Goal: Information Seeking & Learning: Understand process/instructions

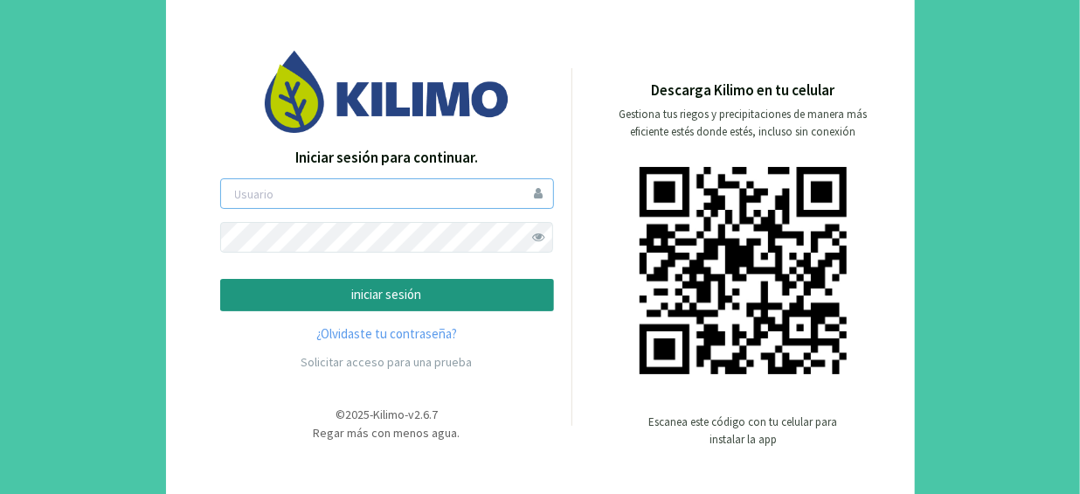
type input "[EMAIL_ADDRESS][DOMAIN_NAME]"
click at [402, 303] on p "iniciar sesión" at bounding box center [387, 295] width 304 height 20
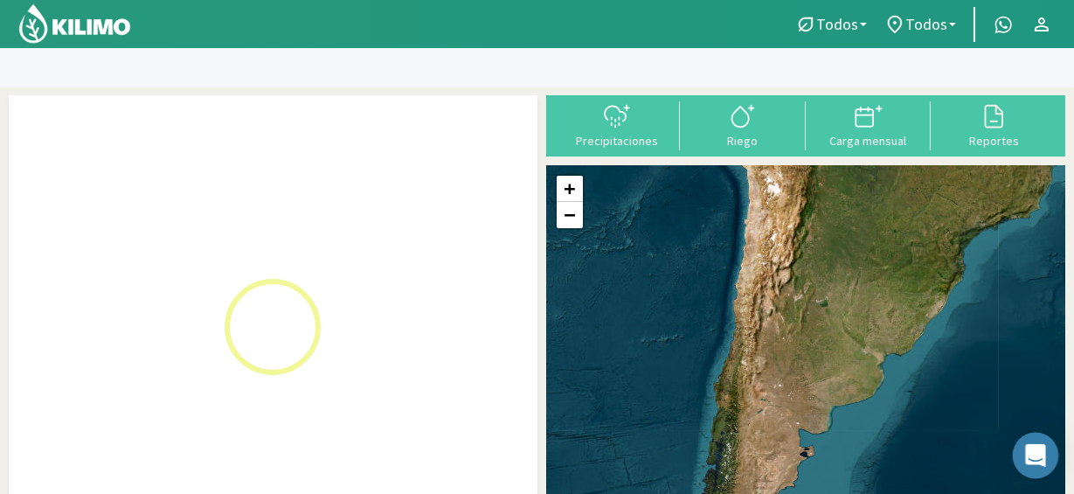
click at [1037, 459] on icon "Open Intercom Messenger" at bounding box center [1035, 455] width 23 height 23
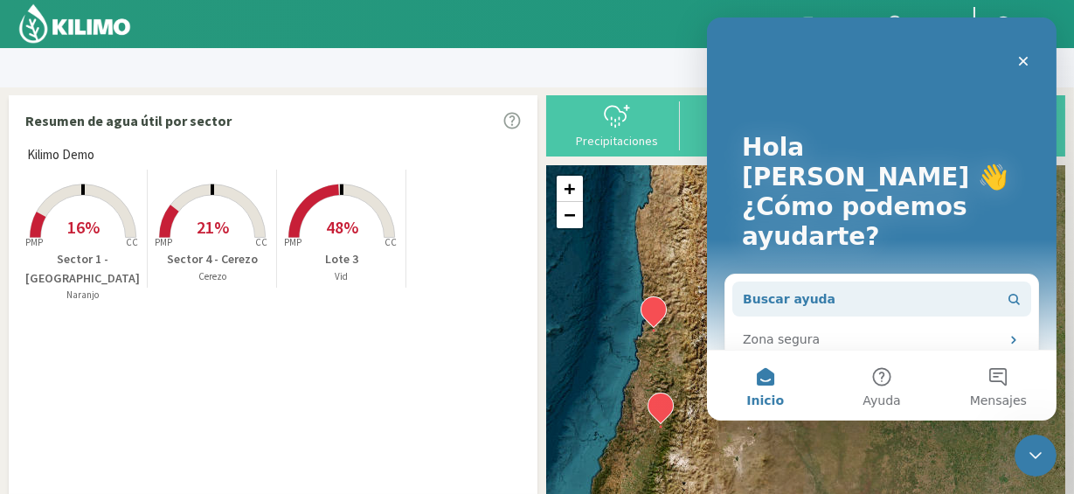
scroll to position [33, 0]
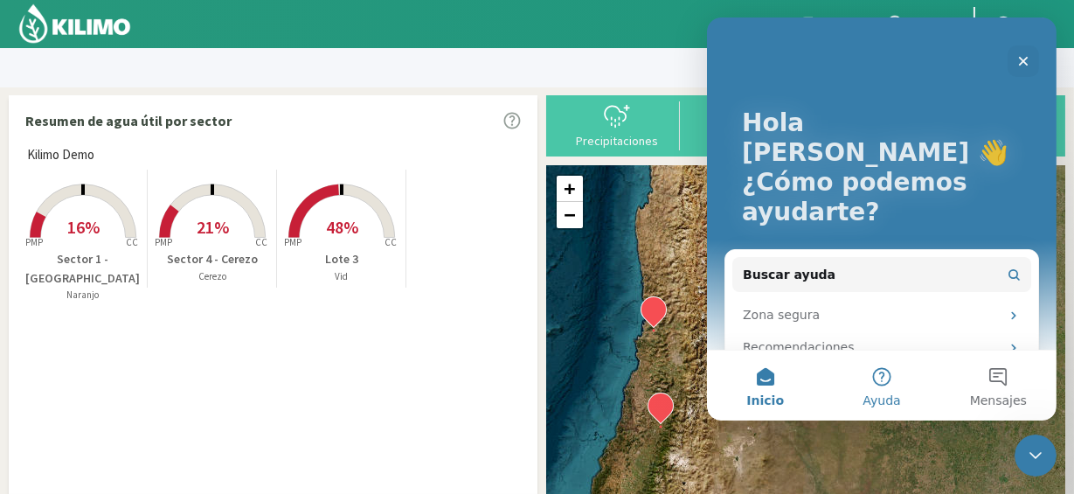
click at [892, 390] on button "Ayuda" at bounding box center [880, 385] width 116 height 70
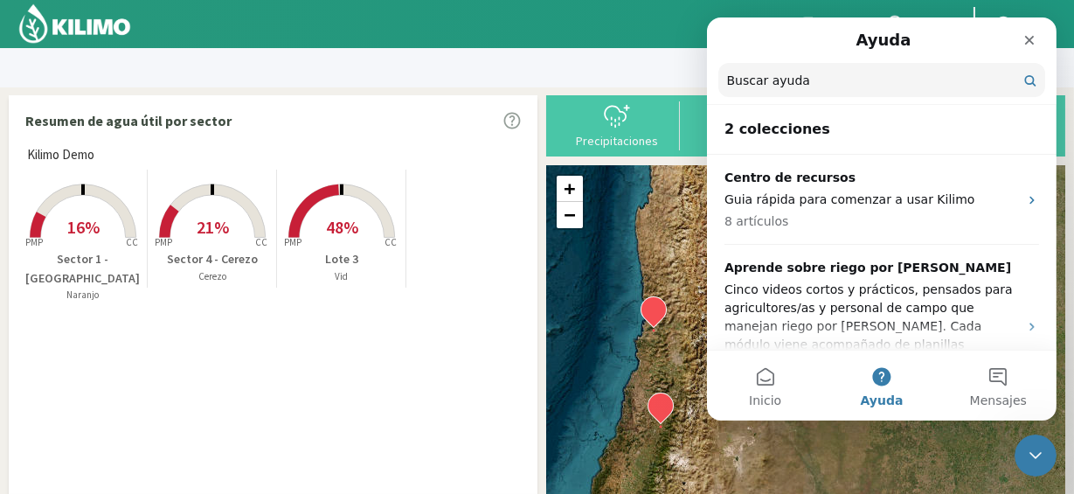
click at [830, 139] on h2 "2 colecciones" at bounding box center [880, 129] width 315 height 21
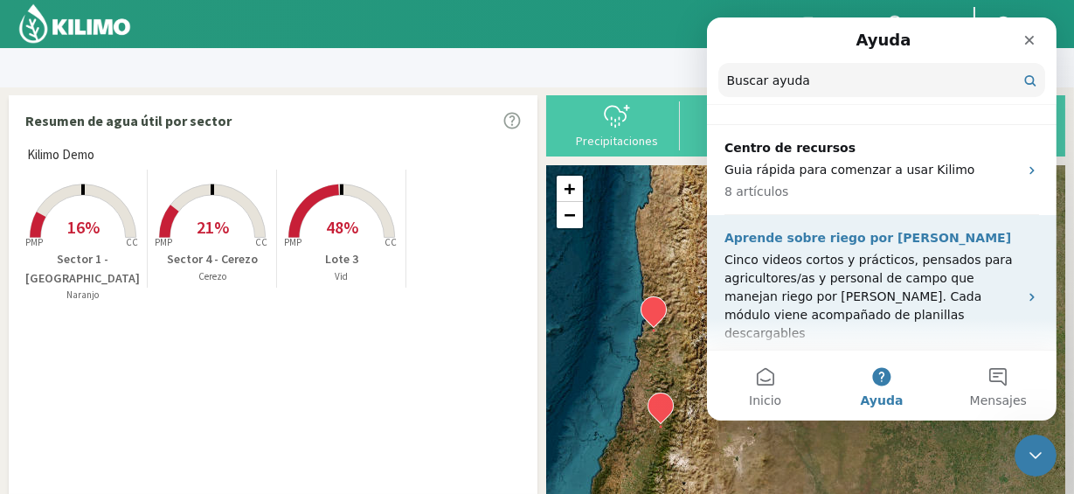
scroll to position [38, 0]
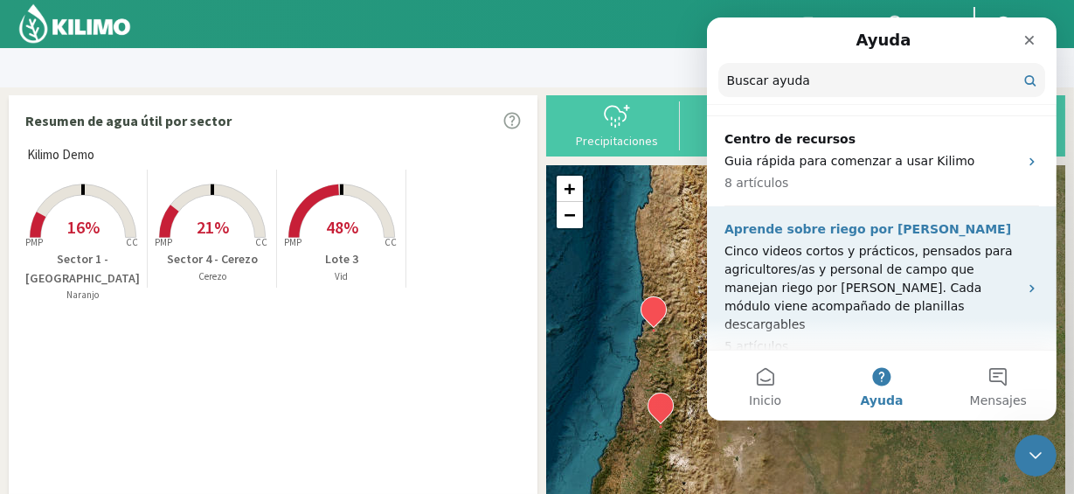
click at [822, 251] on p "Cinco videos cortos y prácticos, pensados para agricultores/as y personal de ca…" at bounding box center [870, 288] width 294 height 92
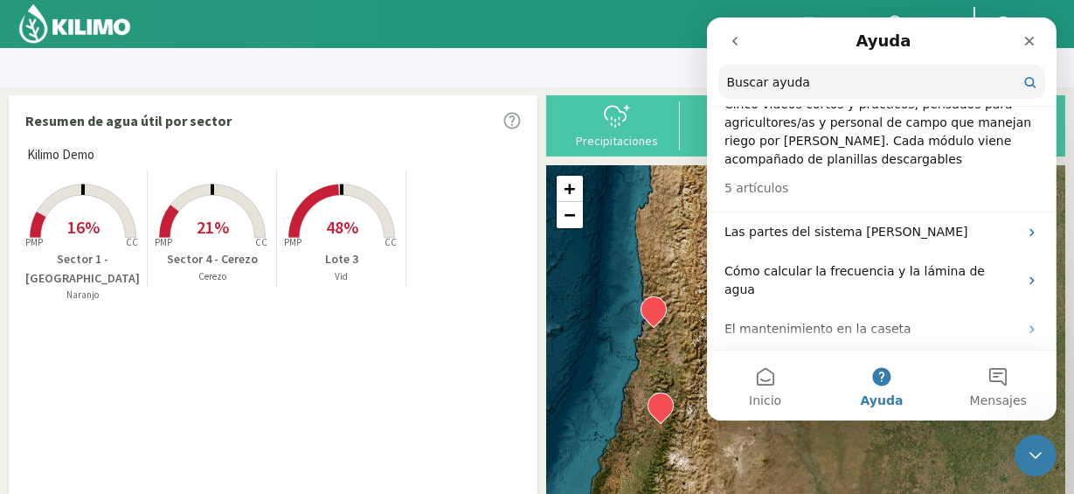
scroll to position [133, 0]
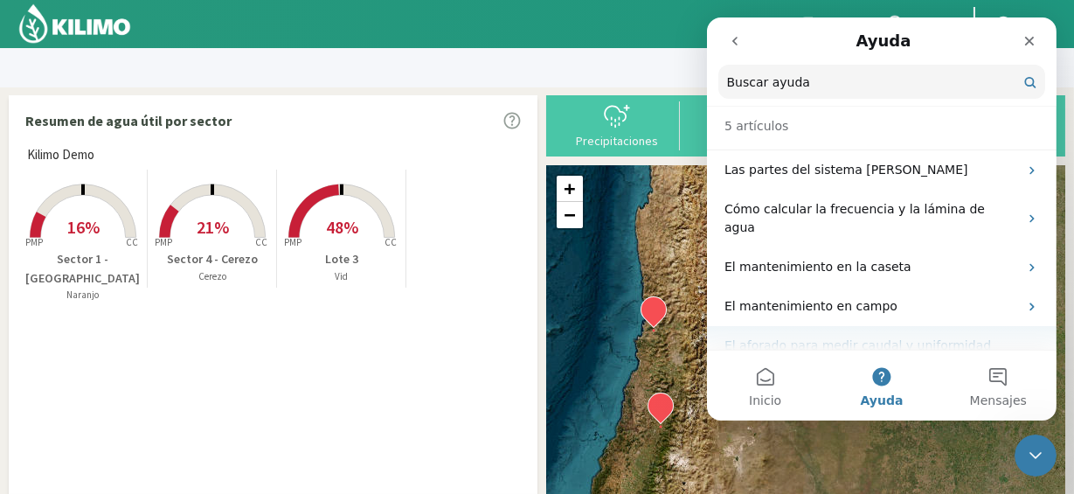
click at [873, 336] on p "El aforado para medir caudal y uniformidad [PERSON_NAME]" at bounding box center [870, 354] width 294 height 37
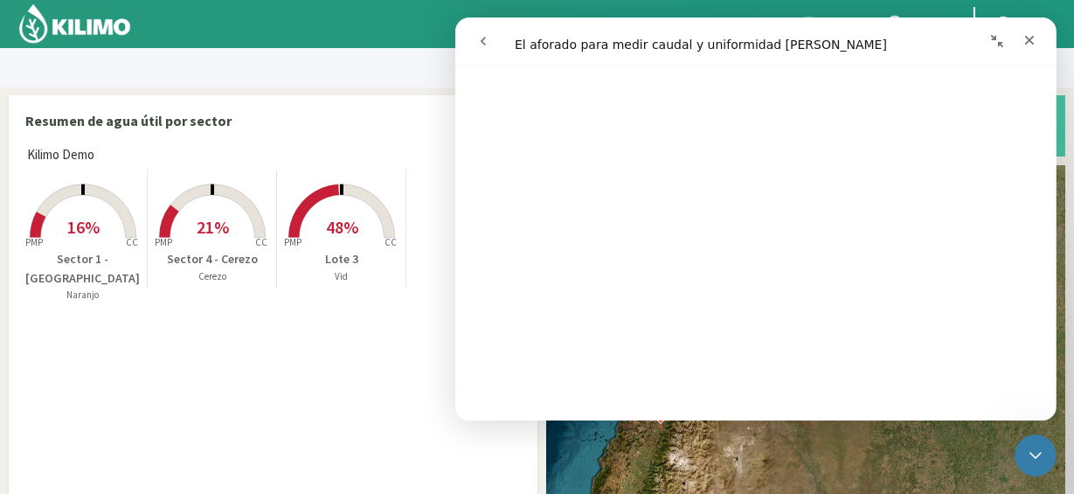
scroll to position [525, 0]
click at [482, 40] on icon "go back" at bounding box center [482, 41] width 14 height 14
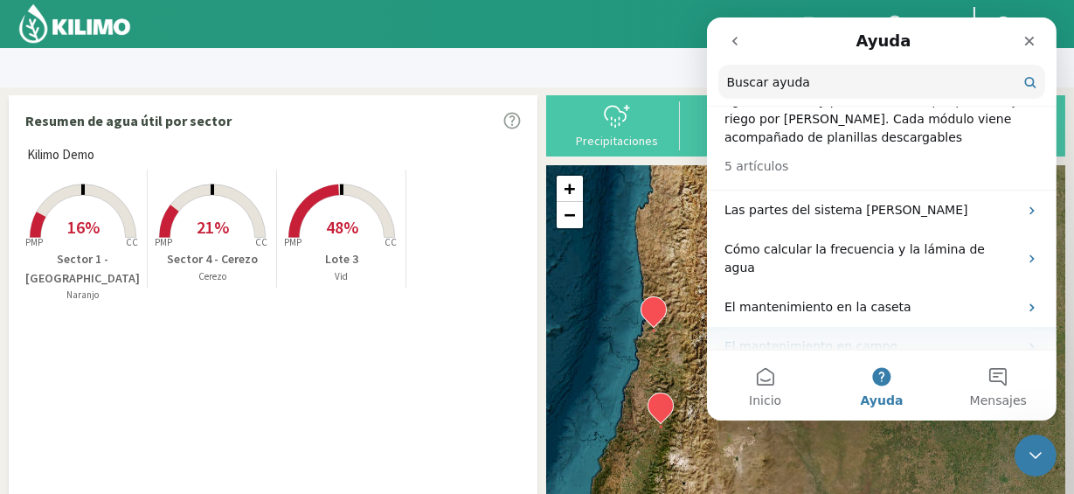
scroll to position [133, 0]
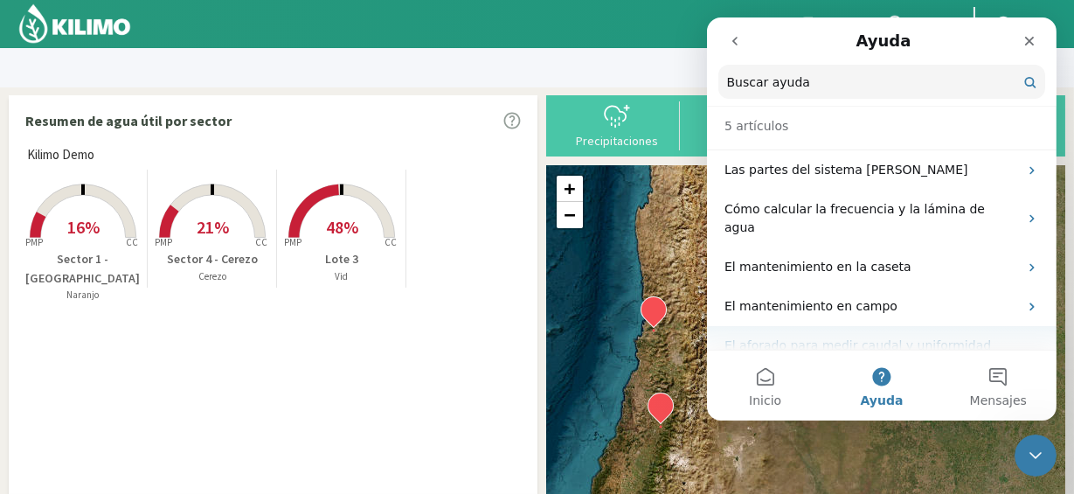
click at [829, 336] on p "El aforado para medir caudal y uniformidad [PERSON_NAME]" at bounding box center [870, 354] width 294 height 37
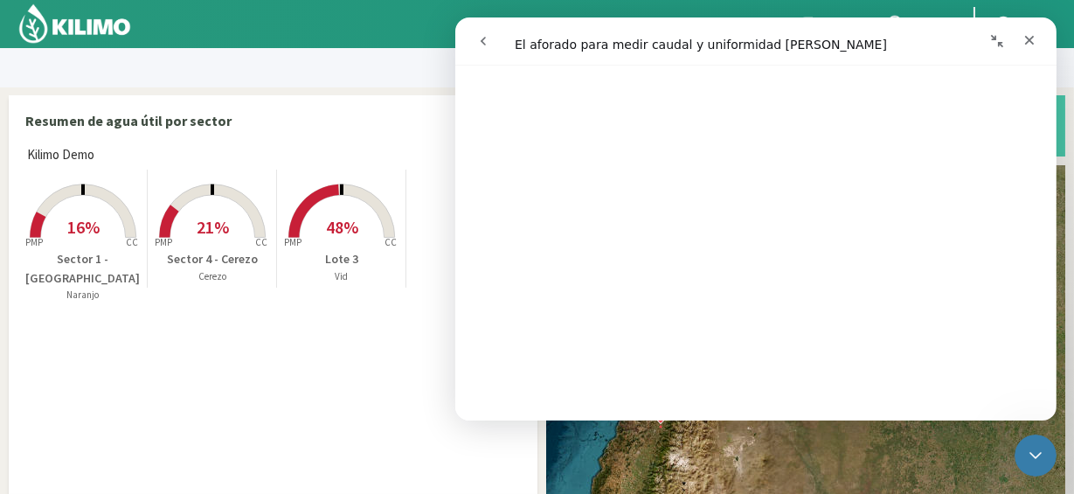
scroll to position [232, 0]
click at [1033, 33] on icon "Cerrar" at bounding box center [1028, 40] width 14 height 14
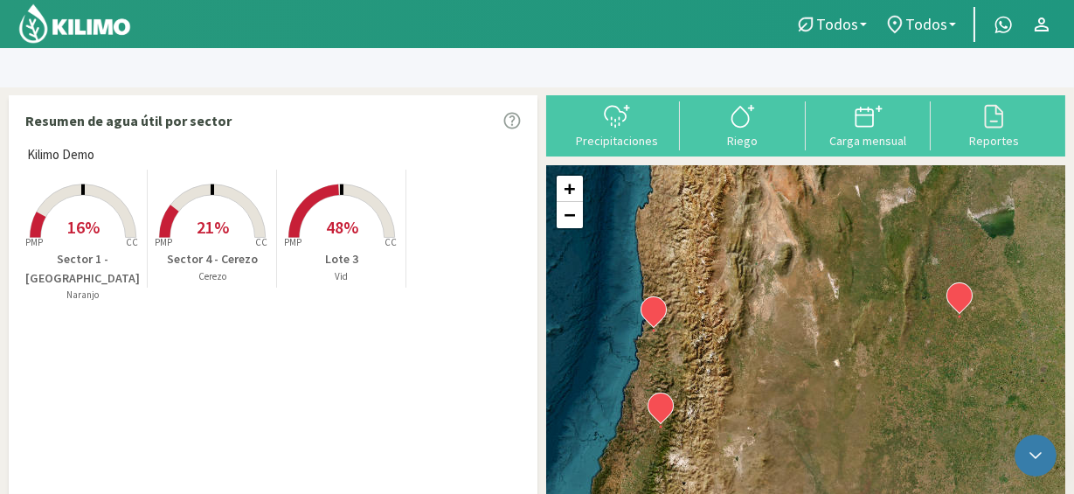
scroll to position [0, 0]
click at [1045, 445] on div "Abrir Intercom Messenger" at bounding box center [1033, 453] width 58 height 58
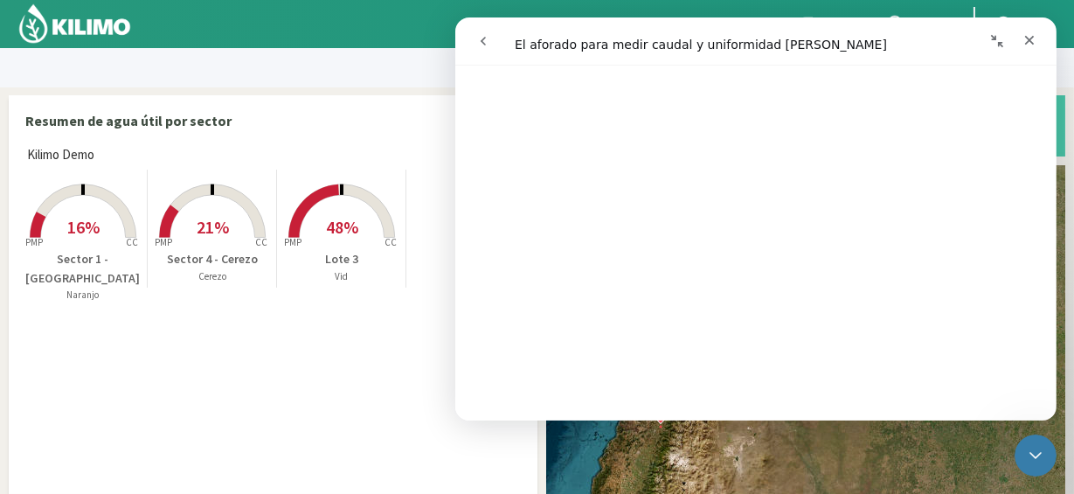
scroll to position [253, 0]
drag, startPoint x: 1036, startPoint y: 35, endPoint x: 1491, endPoint y: 52, distance: 454.7
click at [1036, 35] on div "Cerrar" at bounding box center [1028, 39] width 31 height 31
